Goal: Task Accomplishment & Management: Complete application form

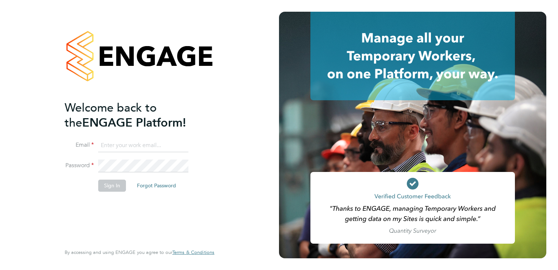
type input "[EMAIL_ADDRESS][DOMAIN_NAME]"
click at [113, 184] on button "Sign In" at bounding box center [112, 185] width 28 height 12
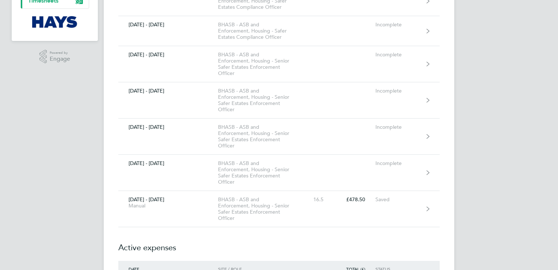
scroll to position [183, 0]
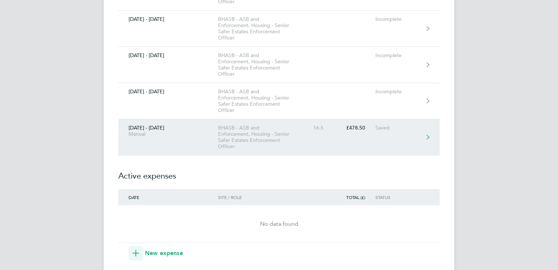
click at [329, 137] on link "29 Sept - 05 Oct 2025 Manual BHASB - ASB and Enforcement, Housing - Senior Safe…" at bounding box center [278, 137] width 321 height 36
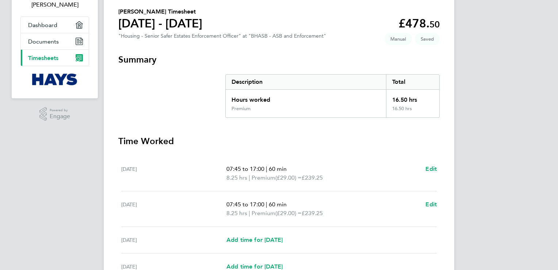
scroll to position [146, 0]
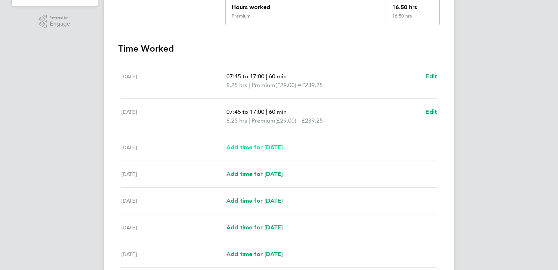
click at [283, 149] on span "Add time for Wed 01 Oct" at bounding box center [254, 147] width 56 height 7
select select "30"
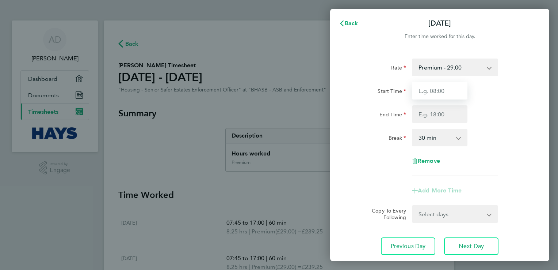
click at [438, 90] on input "Start Time" at bounding box center [440, 91] width 56 height 18
type input "08:00"
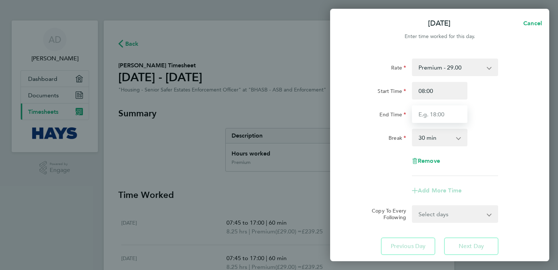
click at [453, 115] on input "End Time" at bounding box center [440, 114] width 56 height 18
click at [478, 104] on div "Start Time 08:00 End Time" at bounding box center [440, 102] width 184 height 41
click at [451, 115] on input "End Time" at bounding box center [440, 114] width 56 height 18
type input "16:00"
click at [362, 172] on div "Rate Premium - 29.00 Start Time 08:00 End Time 16:00 Break 0 min 15 min 30 min …" at bounding box center [440, 116] width 178 height 117
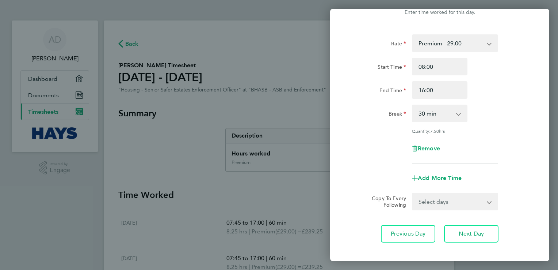
scroll to position [60, 0]
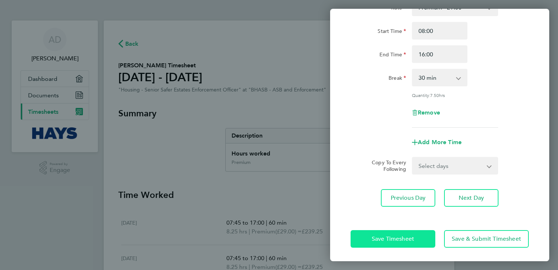
click at [377, 242] on button "Save Timesheet" at bounding box center [393, 239] width 85 height 18
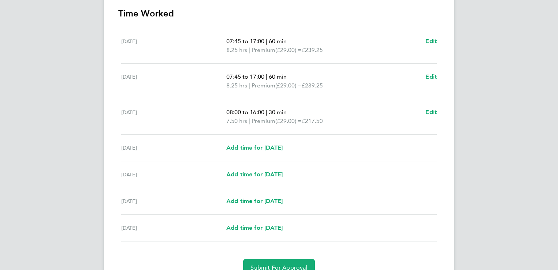
scroll to position [216, 0]
